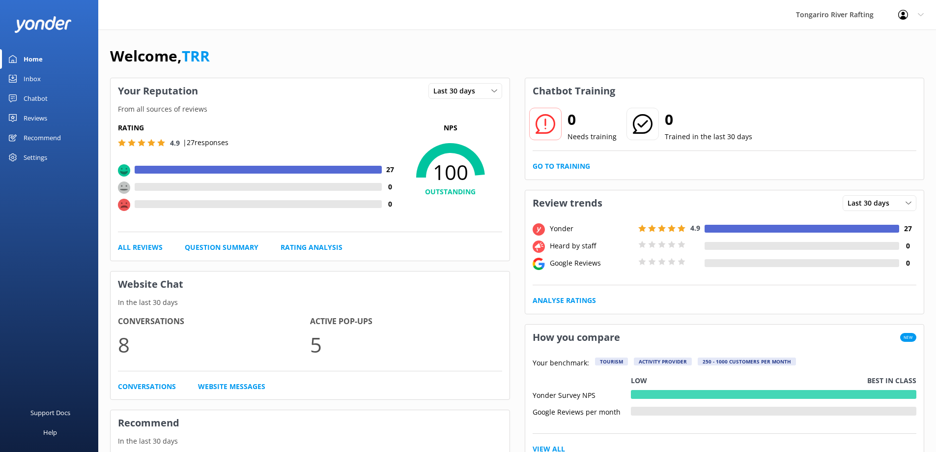
click at [45, 84] on link "Inbox" at bounding box center [49, 79] width 98 height 20
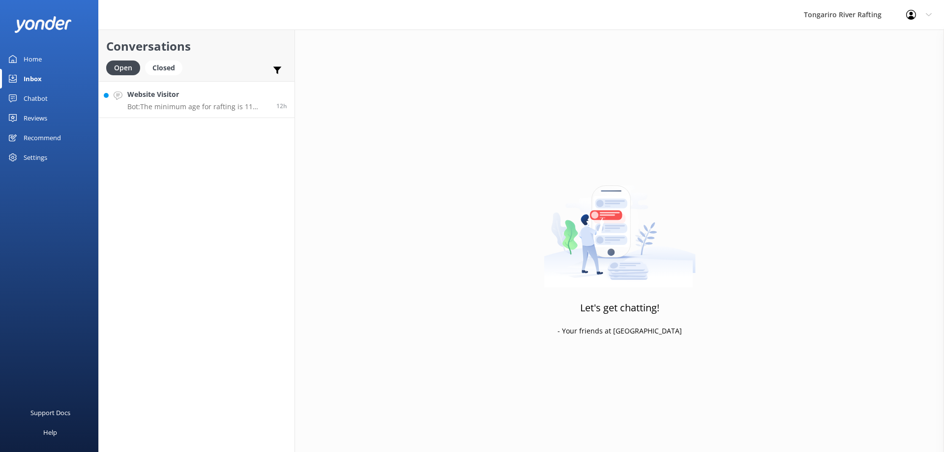
click at [187, 99] on h4 "Website Visitor" at bounding box center [198, 94] width 142 height 11
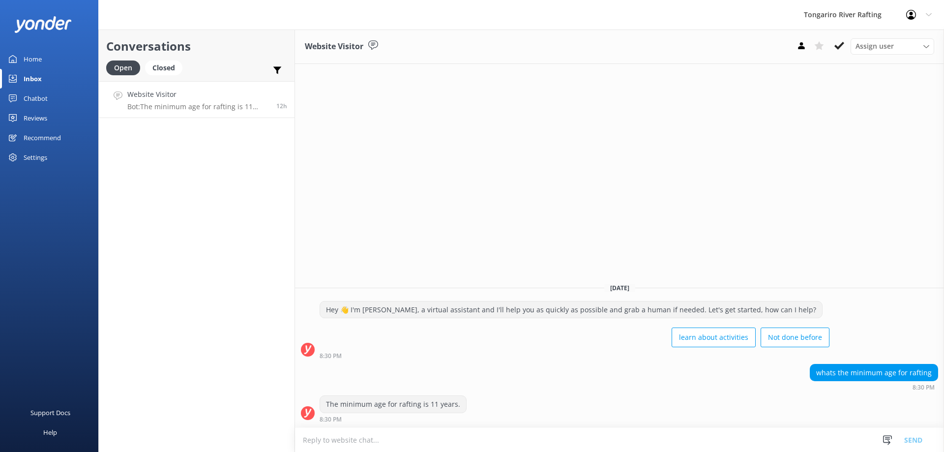
click at [45, 100] on div "Chatbot" at bounding box center [36, 98] width 24 height 20
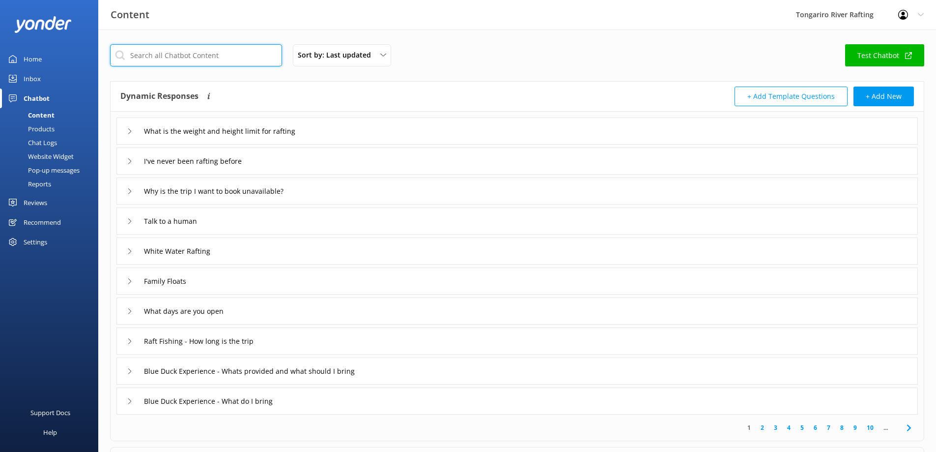
click at [180, 56] on input "text" at bounding box center [196, 55] width 172 height 22
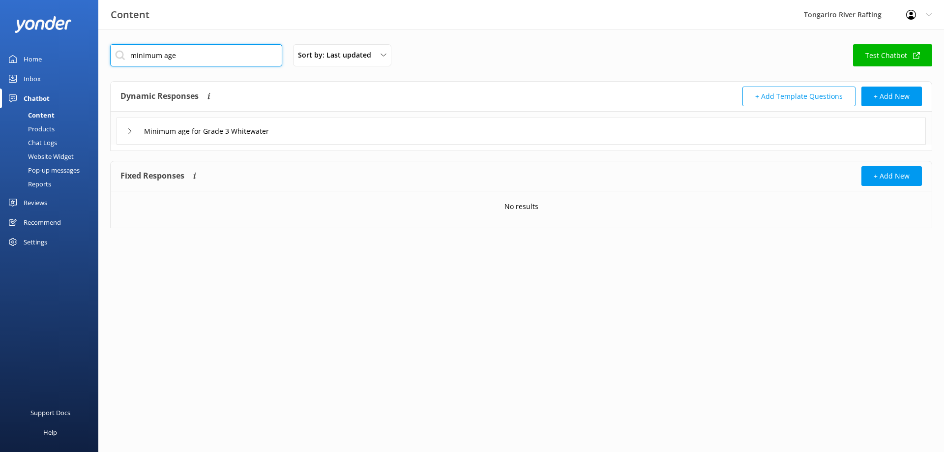
type input "minimum age"
click at [272, 140] on div "Minimum age for Grade 3 Whitewater" at bounding box center [521, 130] width 809 height 27
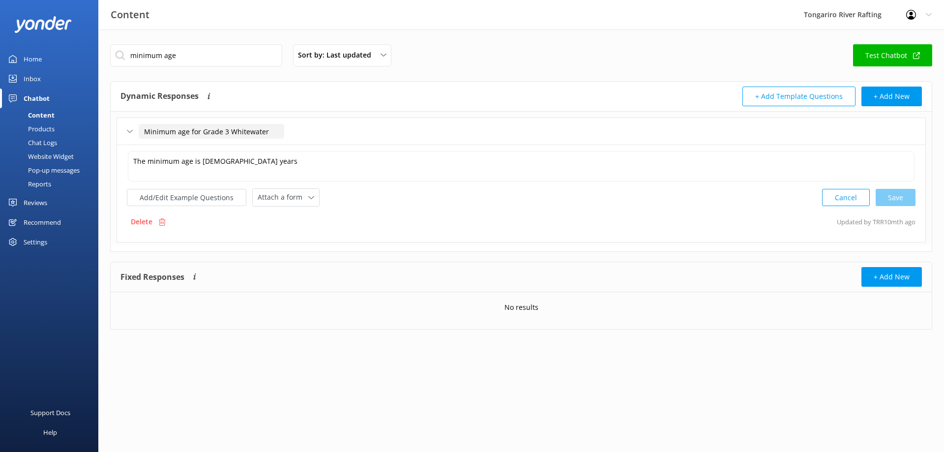
drag, startPoint x: 202, startPoint y: 131, endPoint x: 283, endPoint y: 130, distance: 80.6
click at [283, 130] on input "Minimum age for Grade 3 Whitewater" at bounding box center [212, 131] width 146 height 15
click at [243, 171] on textarea "The minimum age is [DEMOGRAPHIC_DATA] years" at bounding box center [521, 166] width 787 height 30
drag, startPoint x: 202, startPoint y: 133, endPoint x: 302, endPoint y: 133, distance: 100.8
click at [302, 133] on div "Minimum age for Grade 3 Whitewater" at bounding box center [521, 130] width 809 height 27
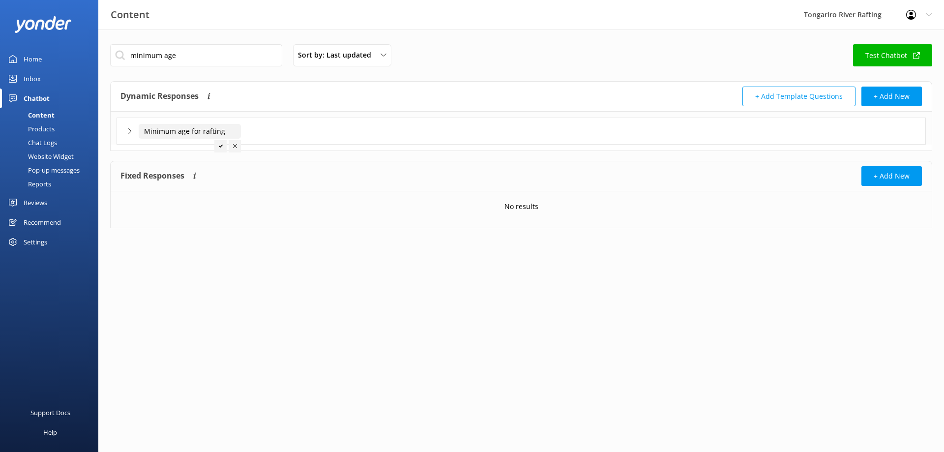
type input "Minimum age for rafting"
click at [218, 149] on div at bounding box center [220, 146] width 12 height 12
click at [352, 128] on div "Minimum age for rafting" at bounding box center [521, 130] width 809 height 27
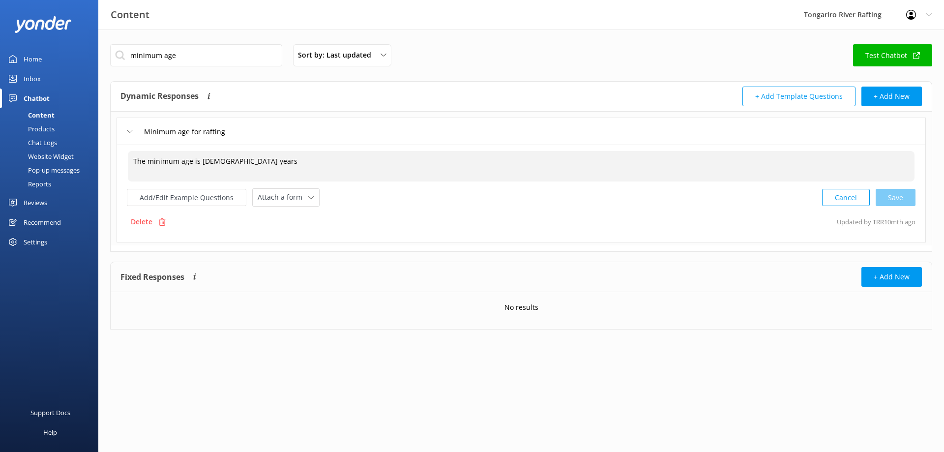
click at [245, 165] on textarea "The minimum age is [DEMOGRAPHIC_DATA] years" at bounding box center [521, 166] width 787 height 30
drag, startPoint x: 245, startPoint y: 165, endPoint x: 126, endPoint y: 165, distance: 119.5
click at [126, 165] on div "The minimum age is [DEMOGRAPHIC_DATA] years The minimum age is [DEMOGRAPHIC_DAT…" at bounding box center [521, 194] width 809 height 98
click at [898, 199] on div "Cancel Save" at bounding box center [868, 197] width 93 height 18
type textarea "The minimum age for the Grade 2 is 5 years, the minimum age for the Grade 3 is …"
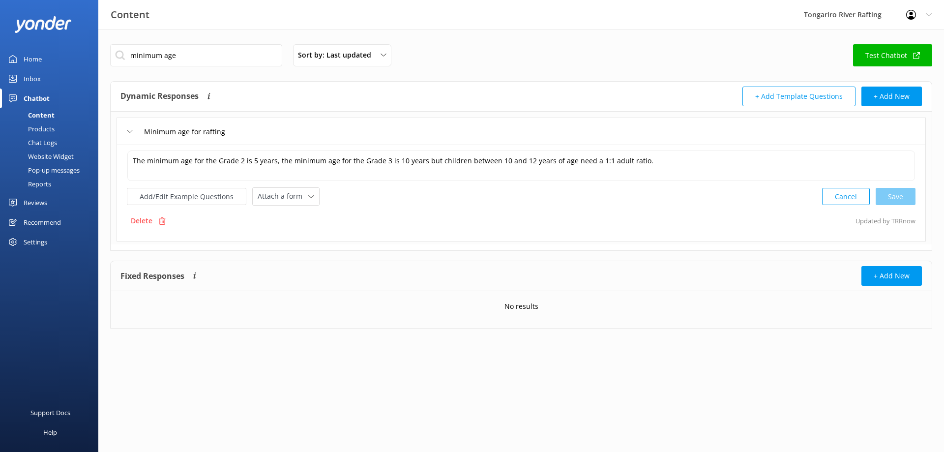
click at [31, 61] on div "Home" at bounding box center [33, 59] width 18 height 20
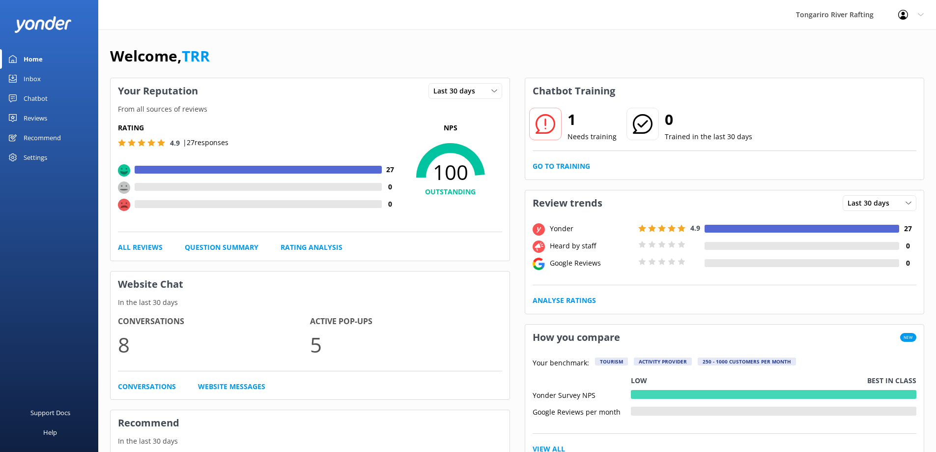
click at [51, 80] on link "Inbox" at bounding box center [49, 79] width 98 height 20
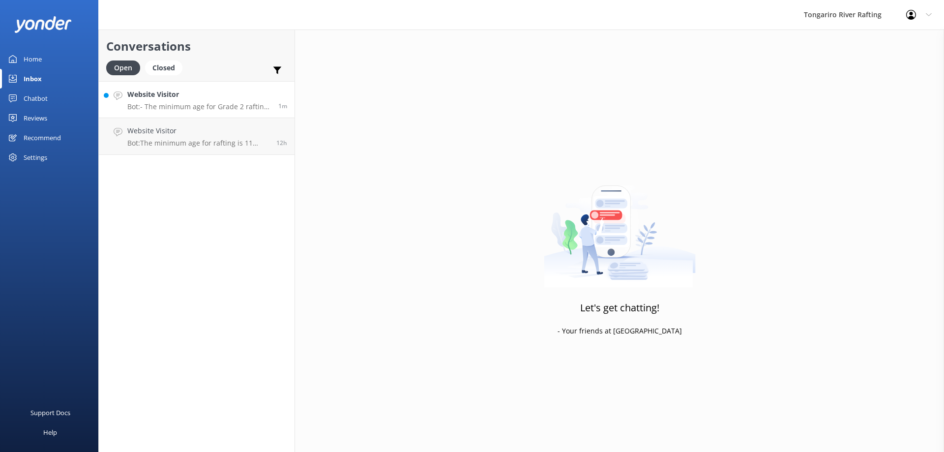
click at [251, 99] on h4 "Website Visitor" at bounding box center [199, 94] width 144 height 11
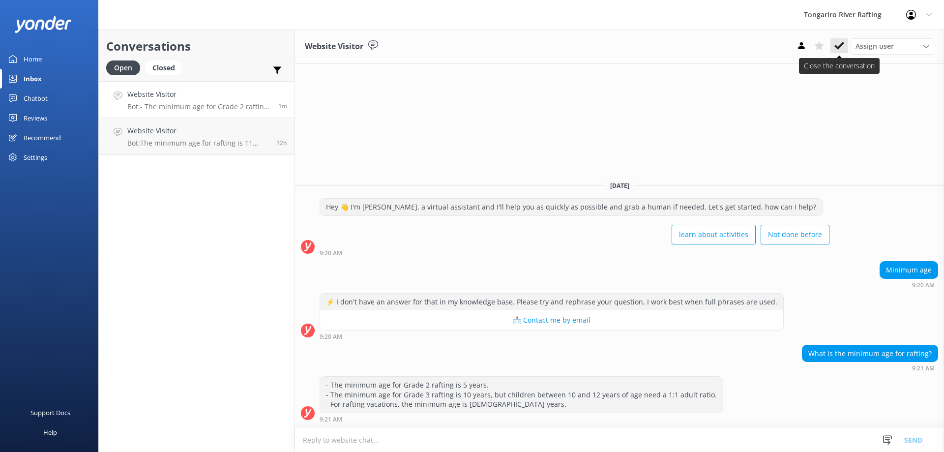
click at [843, 42] on use at bounding box center [839, 46] width 10 height 8
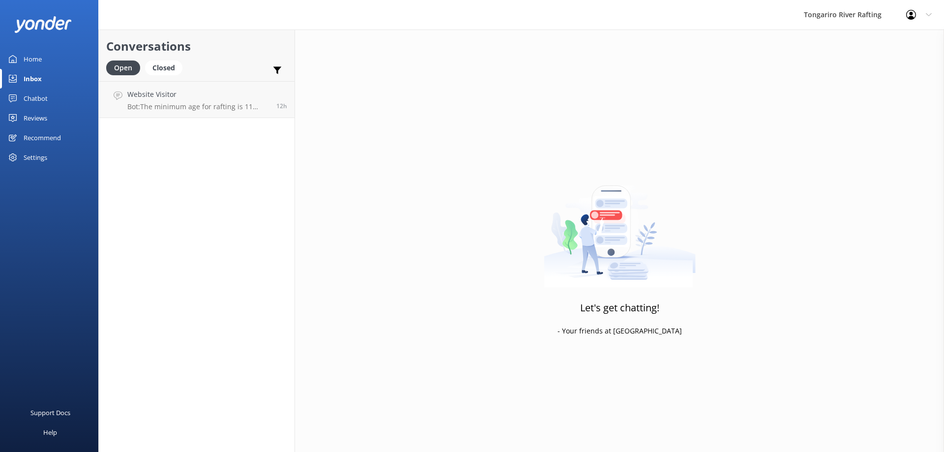
click at [843, 42] on div "Let's get chatting! - Your friends at [GEOGRAPHIC_DATA]" at bounding box center [619, 255] width 649 height 452
click at [252, 94] on h4 "Website Visitor" at bounding box center [198, 94] width 142 height 11
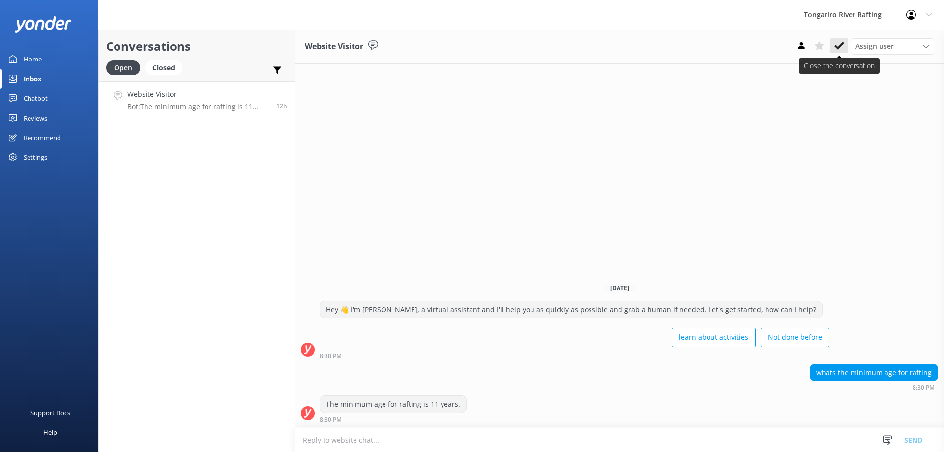
click at [833, 47] on button at bounding box center [839, 45] width 18 height 15
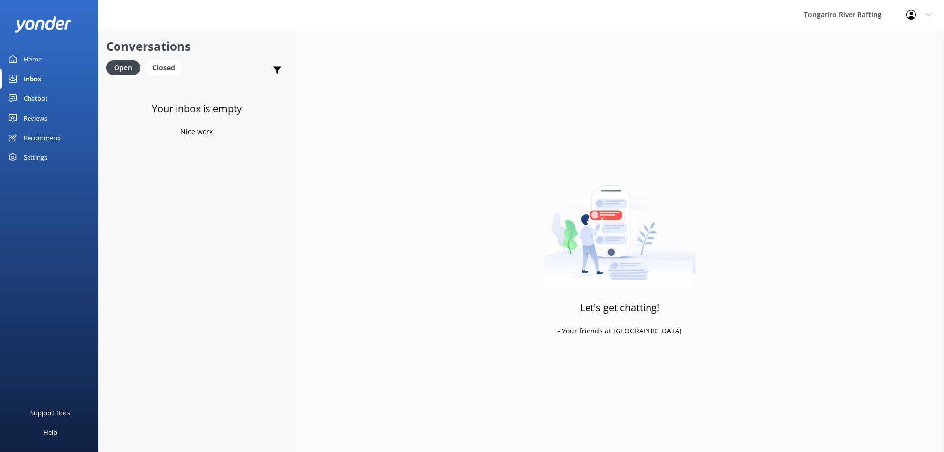
click at [27, 61] on div "Home" at bounding box center [33, 59] width 18 height 20
